Goal: Navigation & Orientation: Go to known website

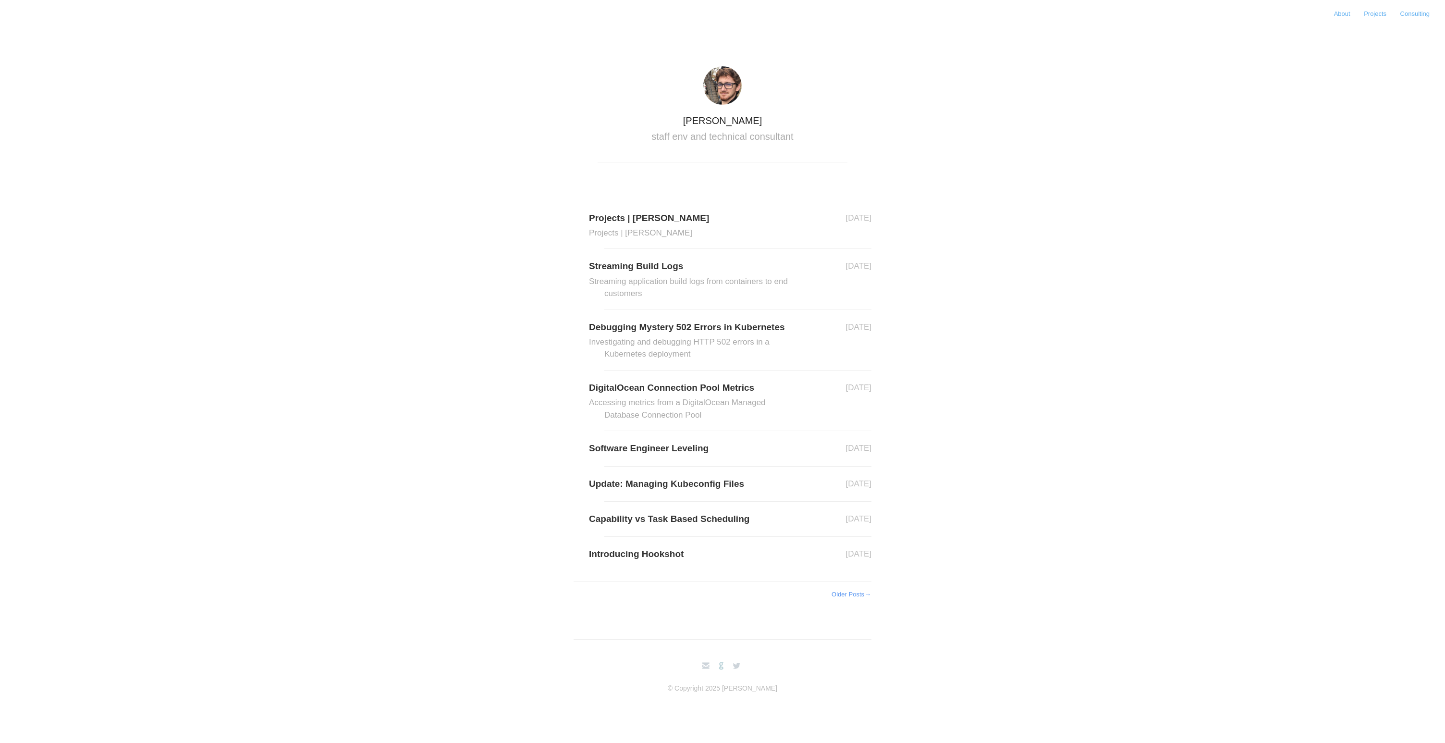
click at [724, 665] on link "github" at bounding box center [721, 665] width 13 height 15
click at [736, 665] on link "twitterbird" at bounding box center [736, 665] width 13 height 15
drag, startPoint x: 682, startPoint y: 118, endPoint x: 751, endPoint y: 120, distance: 69.2
click at [751, 120] on h1 "[PERSON_NAME]" at bounding box center [723, 121] width 250 height 10
